Goal: Transaction & Acquisition: Purchase product/service

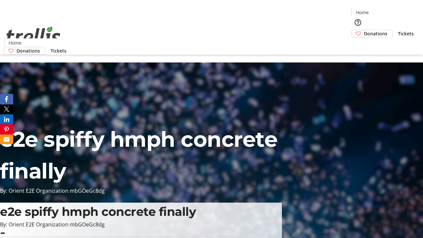
click at [364, 30] on span "Donations" at bounding box center [375, 33] width 23 height 7
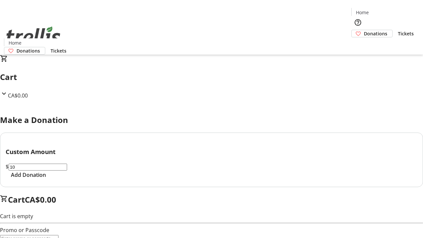
click at [46, 179] on span "Add Donation" at bounding box center [28, 175] width 35 height 8
select select "CA"
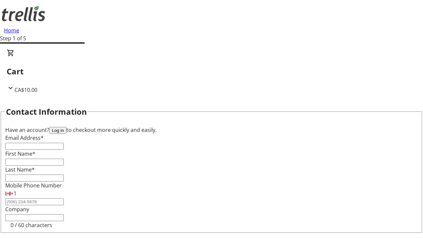
click at [66, 127] on button "Log in" at bounding box center [57, 130] width 17 height 7
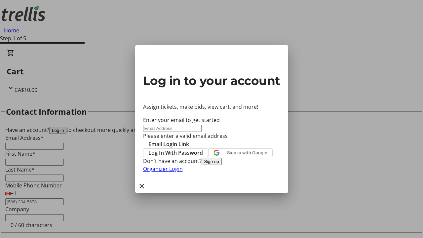
click at [203, 149] on span "Log In With Password" at bounding box center [175, 153] width 55 height 8
